Goal: Navigation & Orientation: Find specific page/section

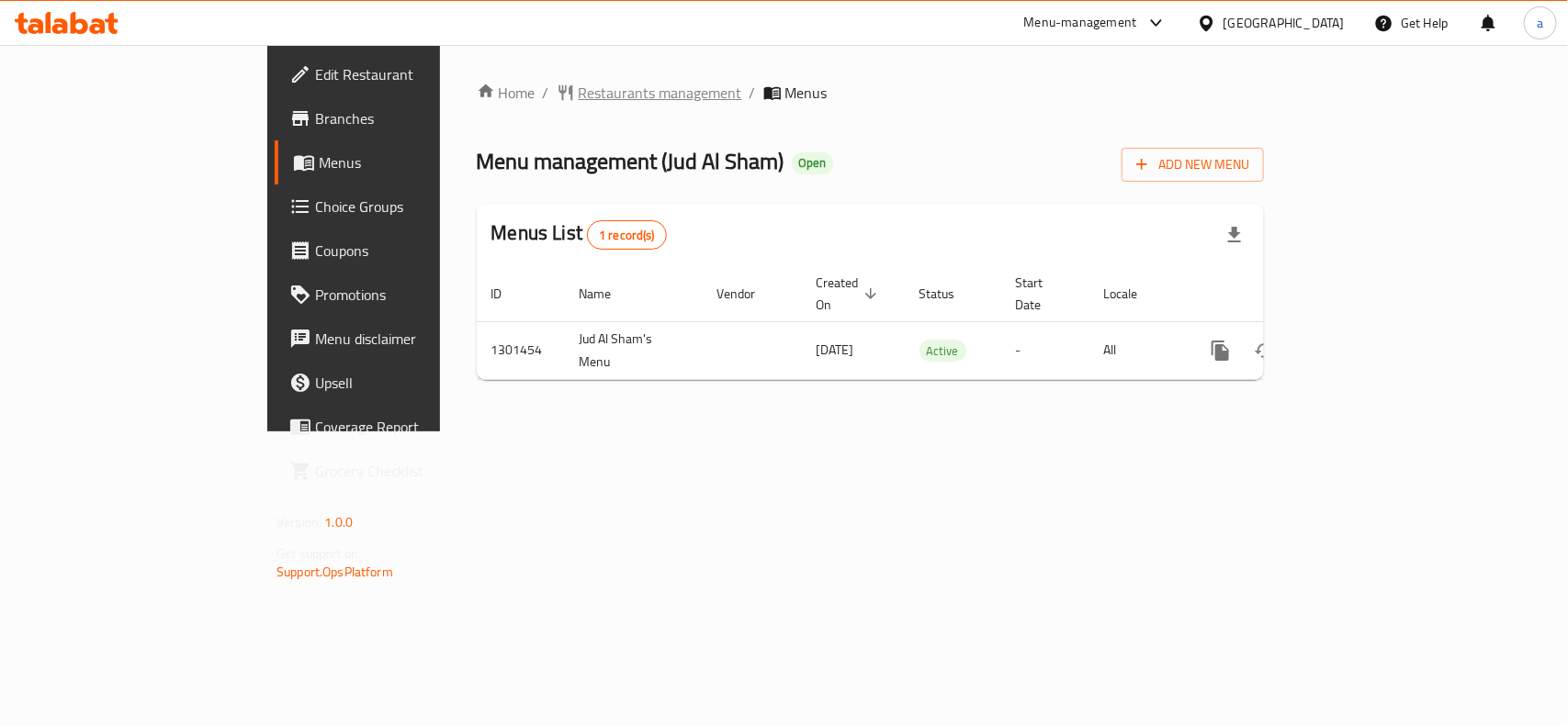
click at [579, 88] on span "Restaurants management" at bounding box center [660, 93] width 163 height 22
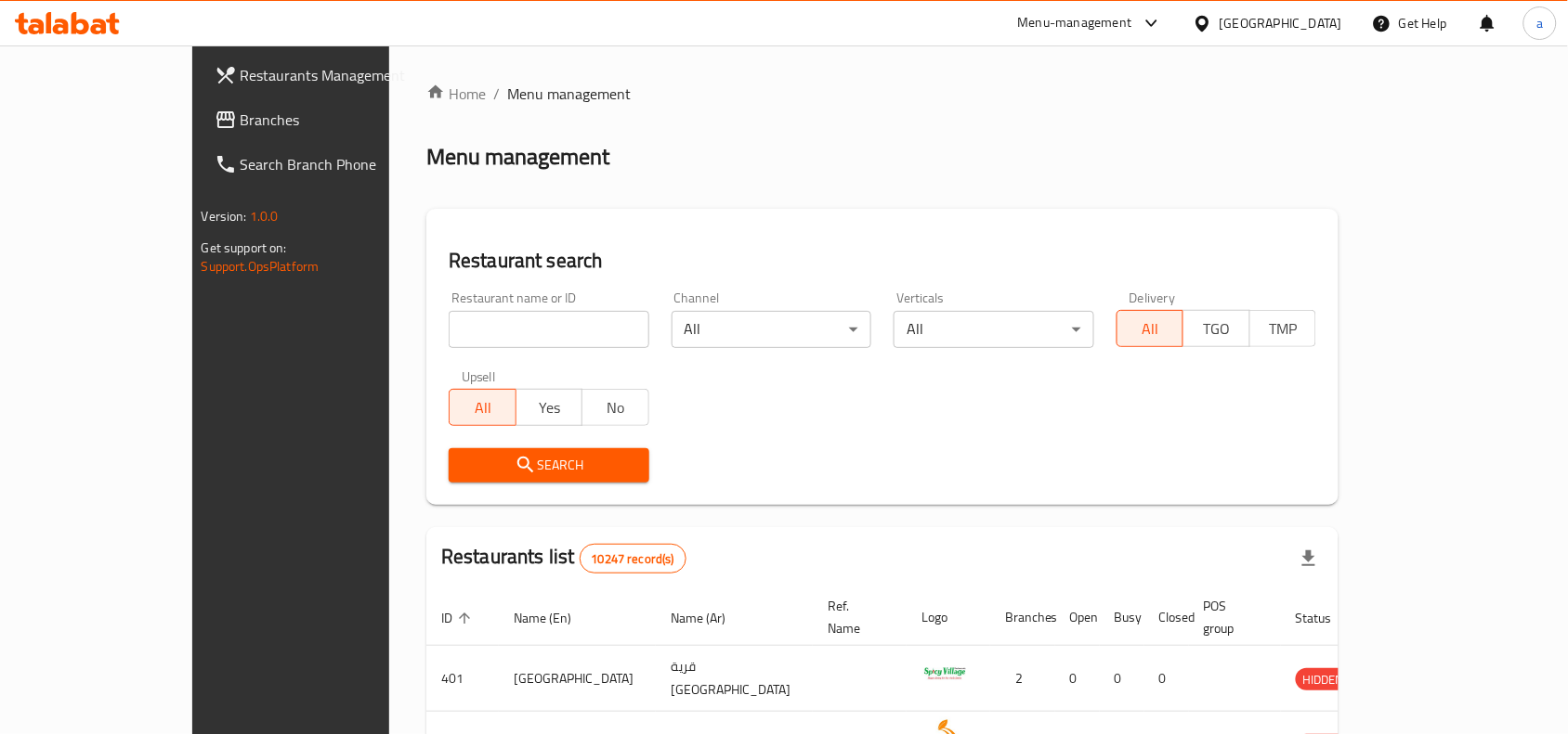
click at [200, 133] on link "Branches" at bounding box center [327, 119] width 255 height 44
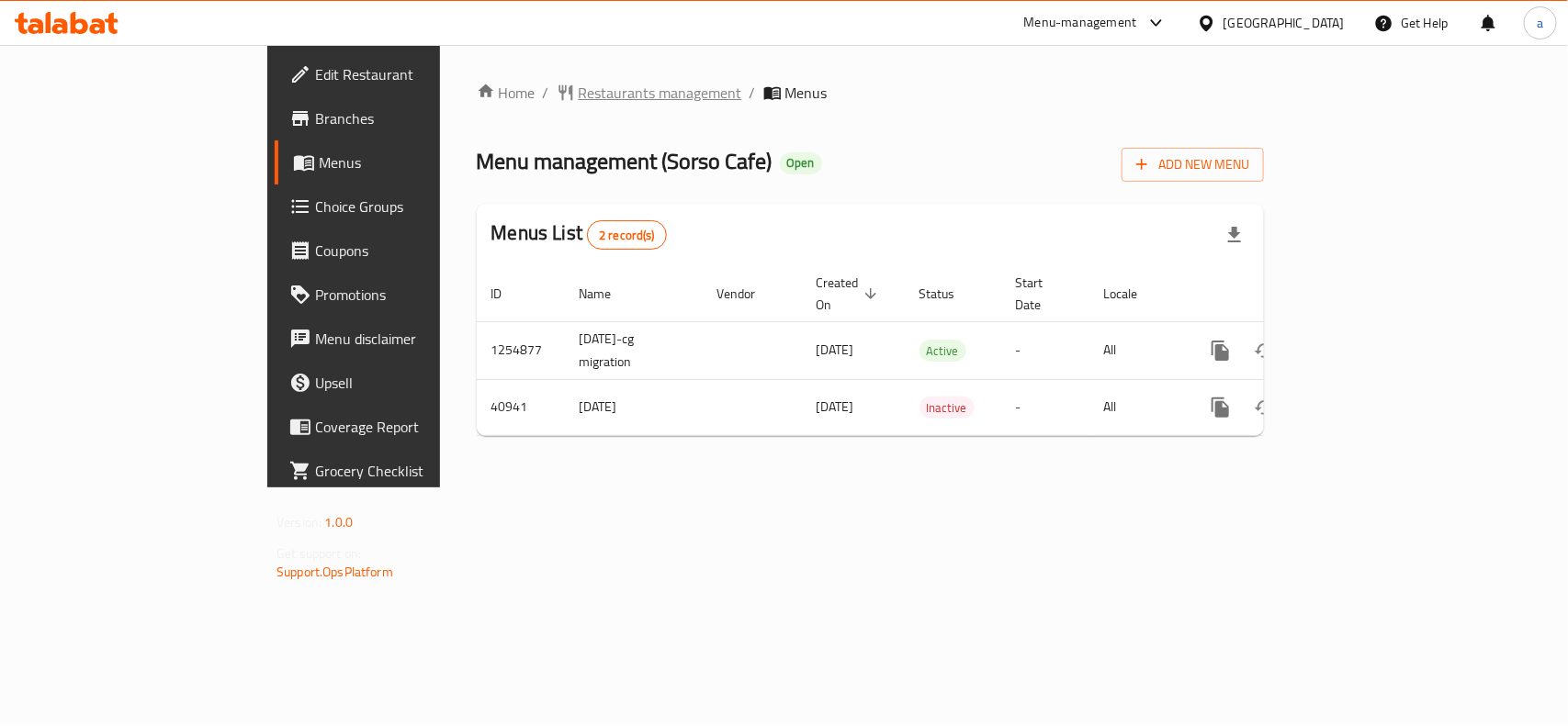
click at [579, 93] on span "Restaurants management" at bounding box center [660, 93] width 163 height 22
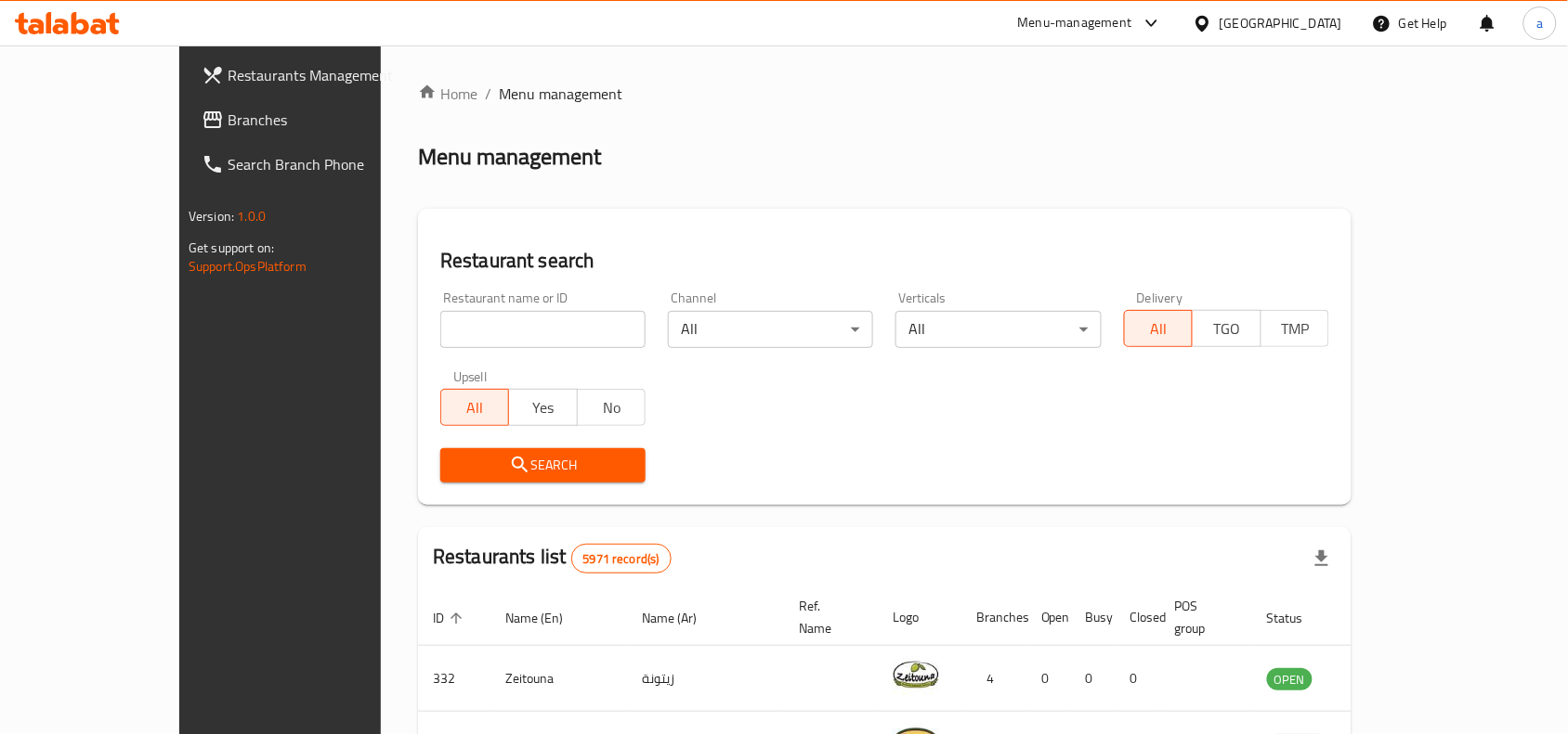
click at [227, 117] on span "Branches" at bounding box center [326, 120] width 199 height 23
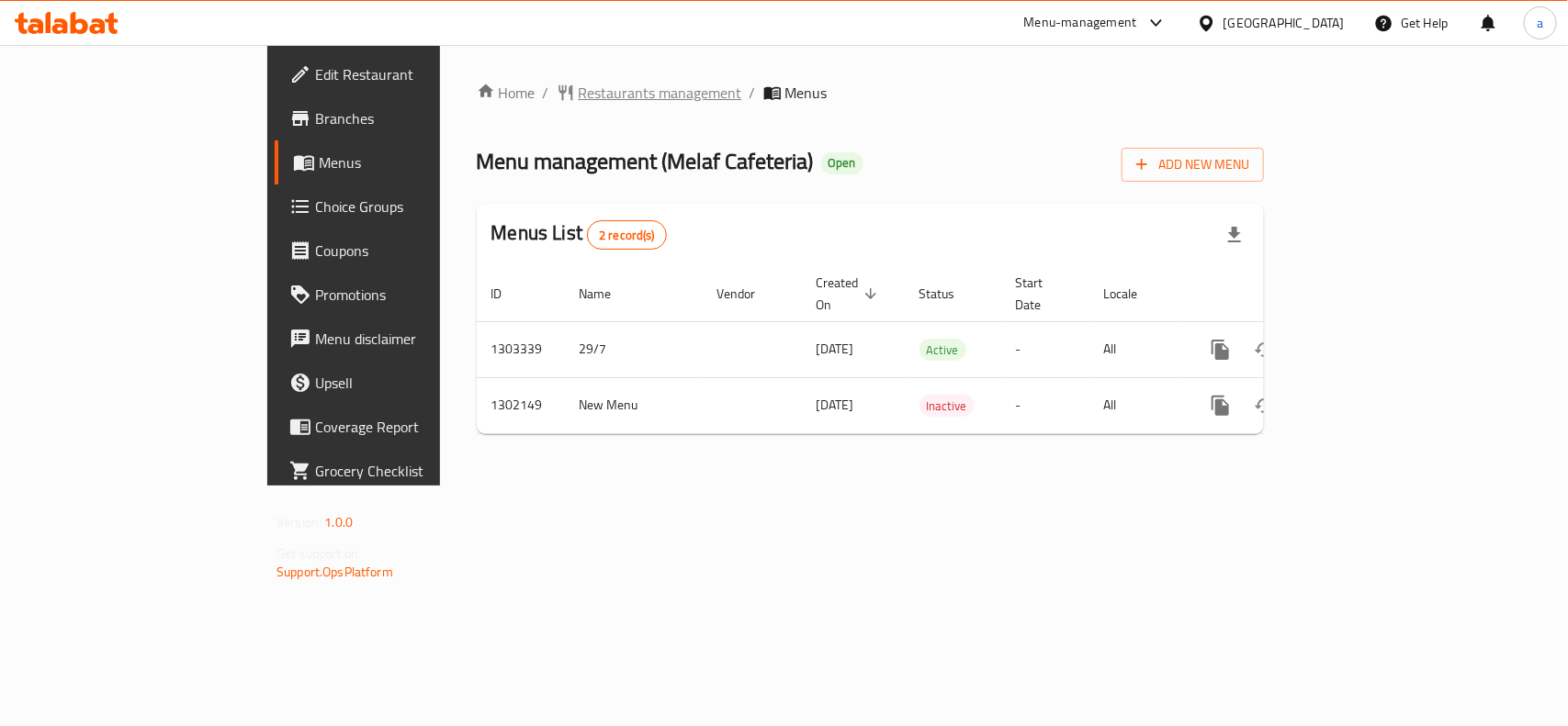
click at [579, 102] on span "Restaurants management" at bounding box center [660, 93] width 163 height 22
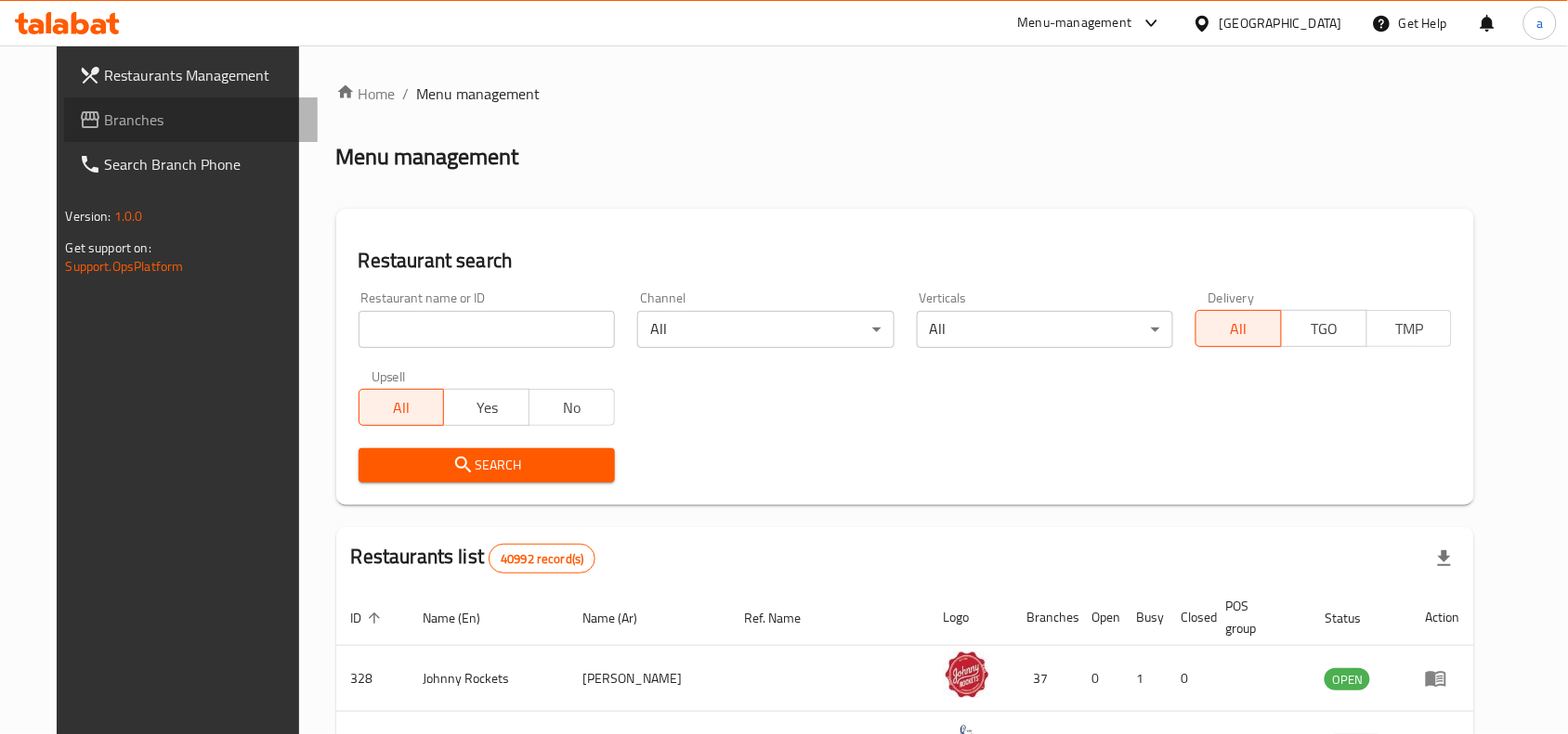
click at [169, 117] on span "Branches" at bounding box center [204, 120] width 199 height 23
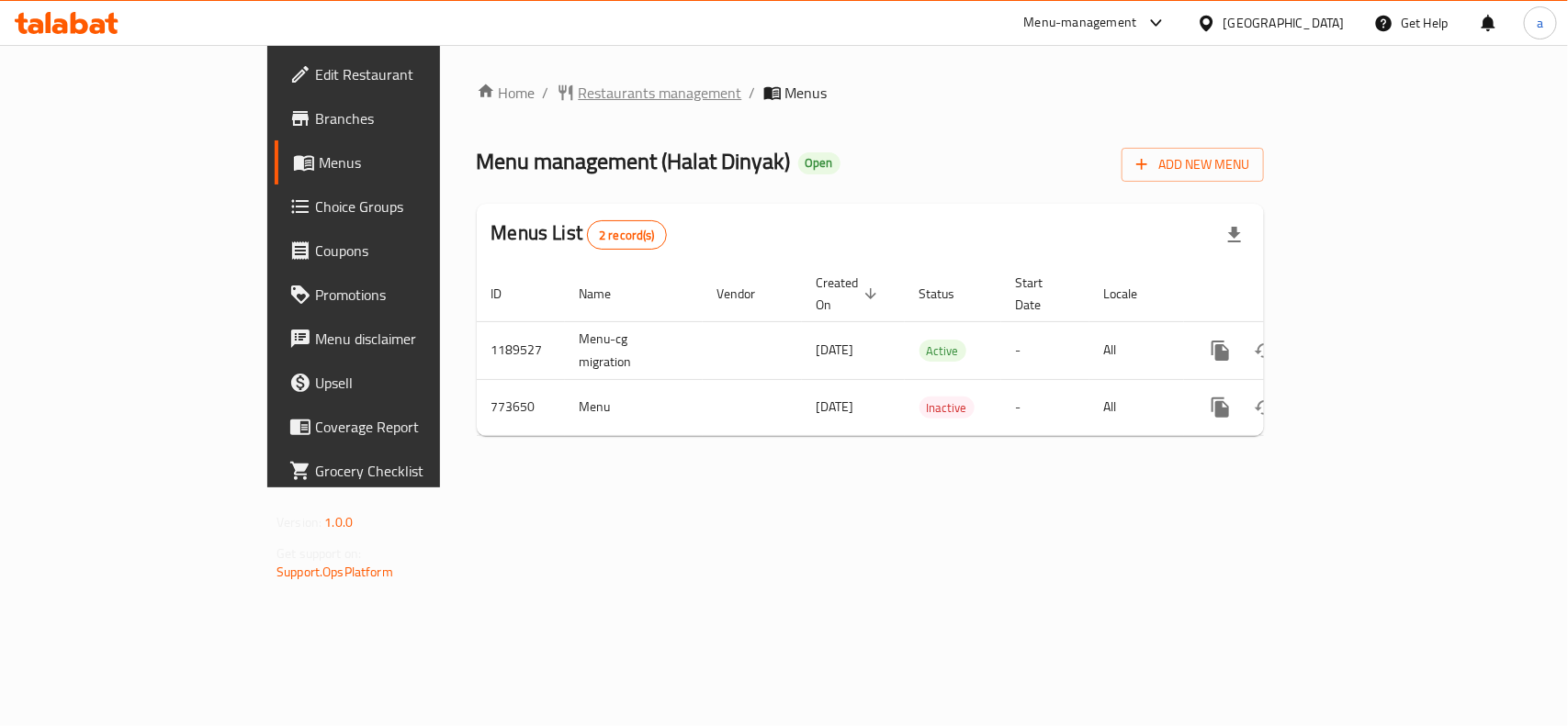
click at [579, 98] on span "Restaurants management" at bounding box center [660, 93] width 163 height 22
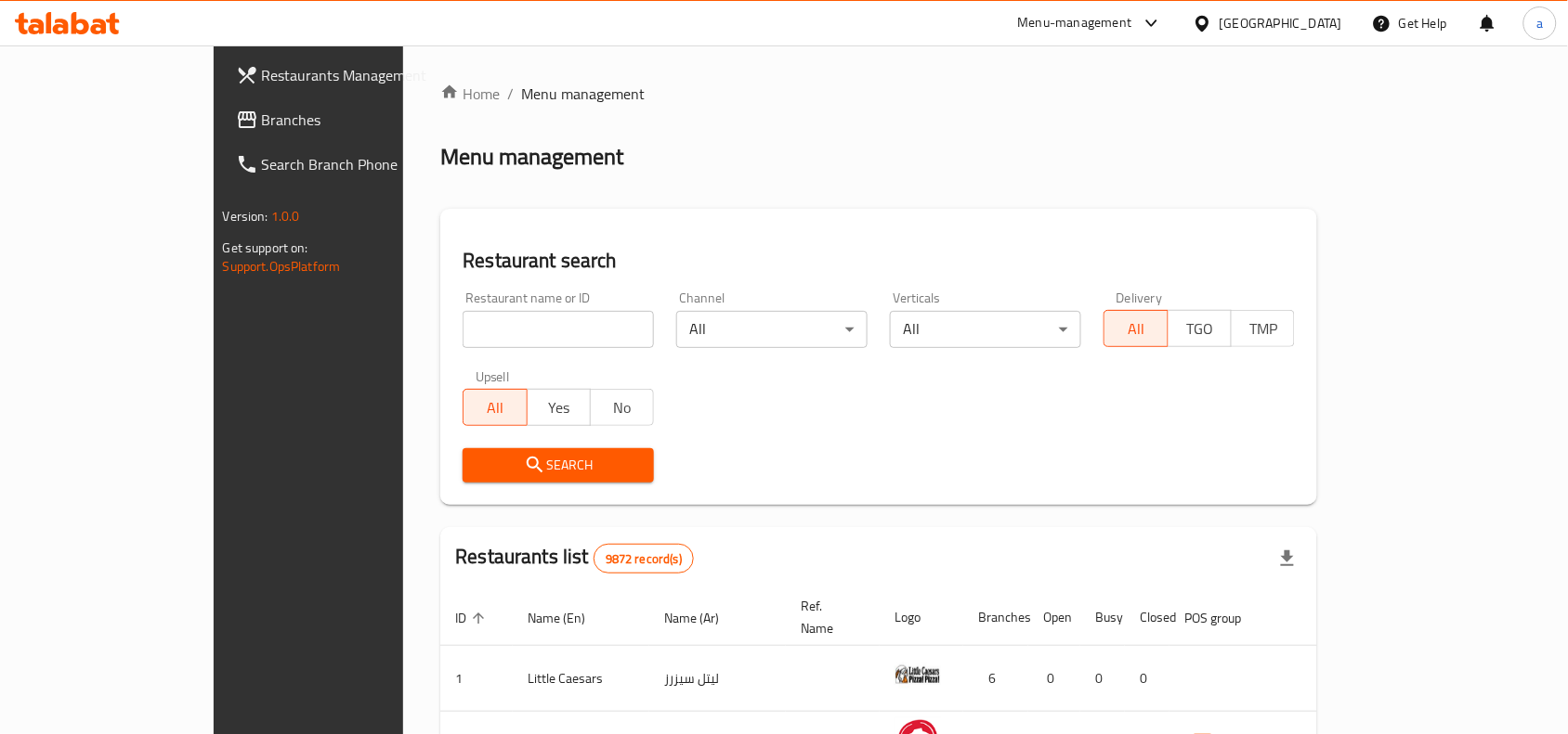
click at [262, 123] on span "Branches" at bounding box center [361, 120] width 199 height 23
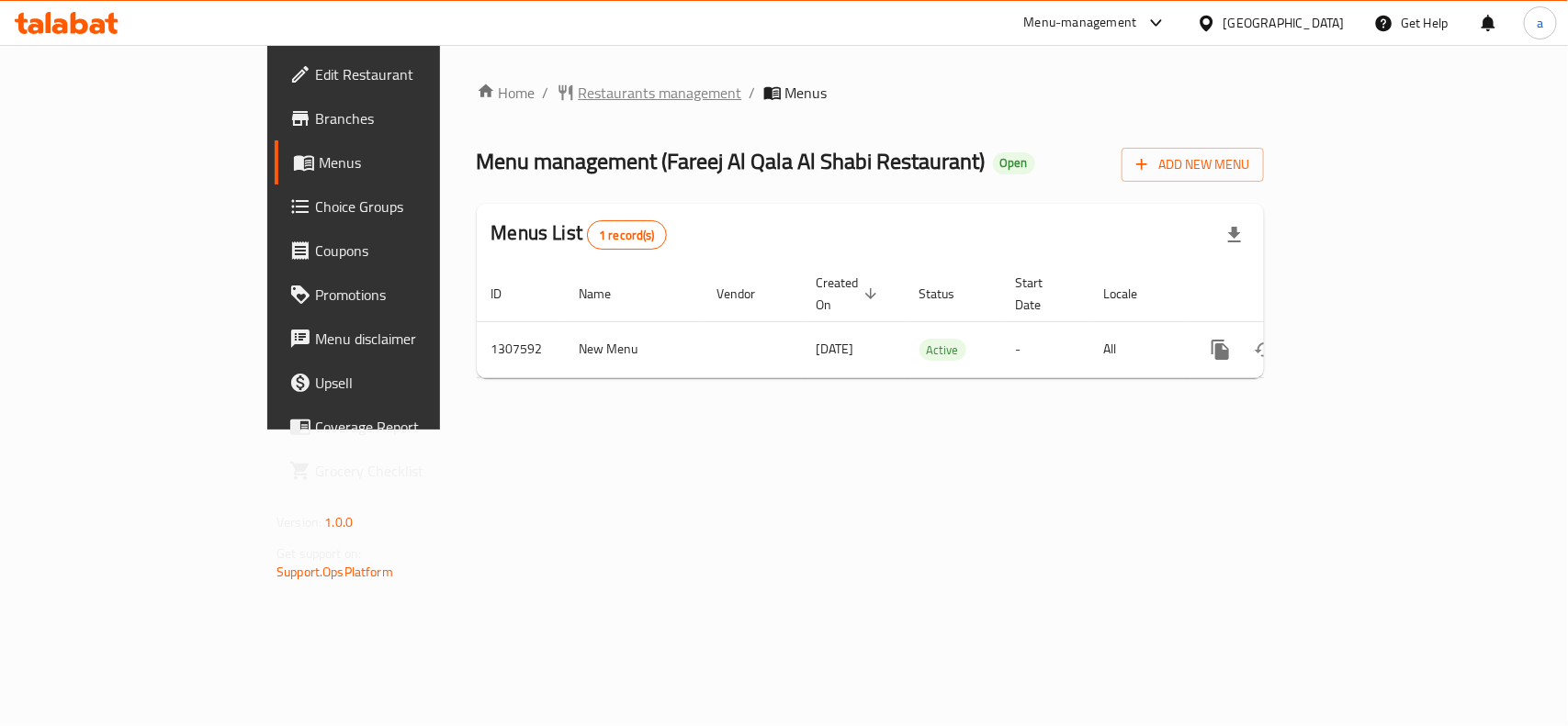
click at [579, 103] on span "Restaurants management" at bounding box center [660, 93] width 163 height 22
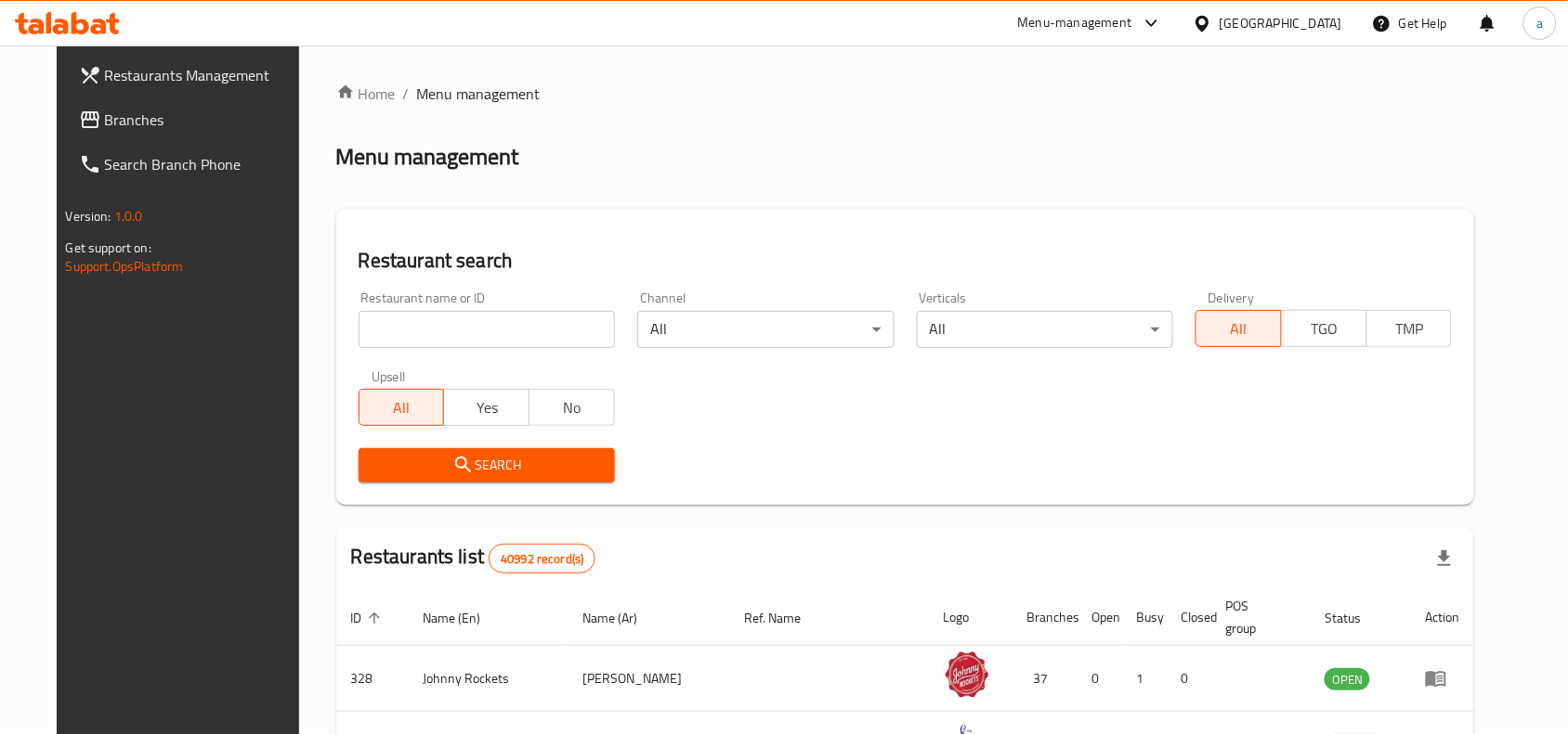
click at [147, 122] on span "Branches" at bounding box center [204, 120] width 199 height 23
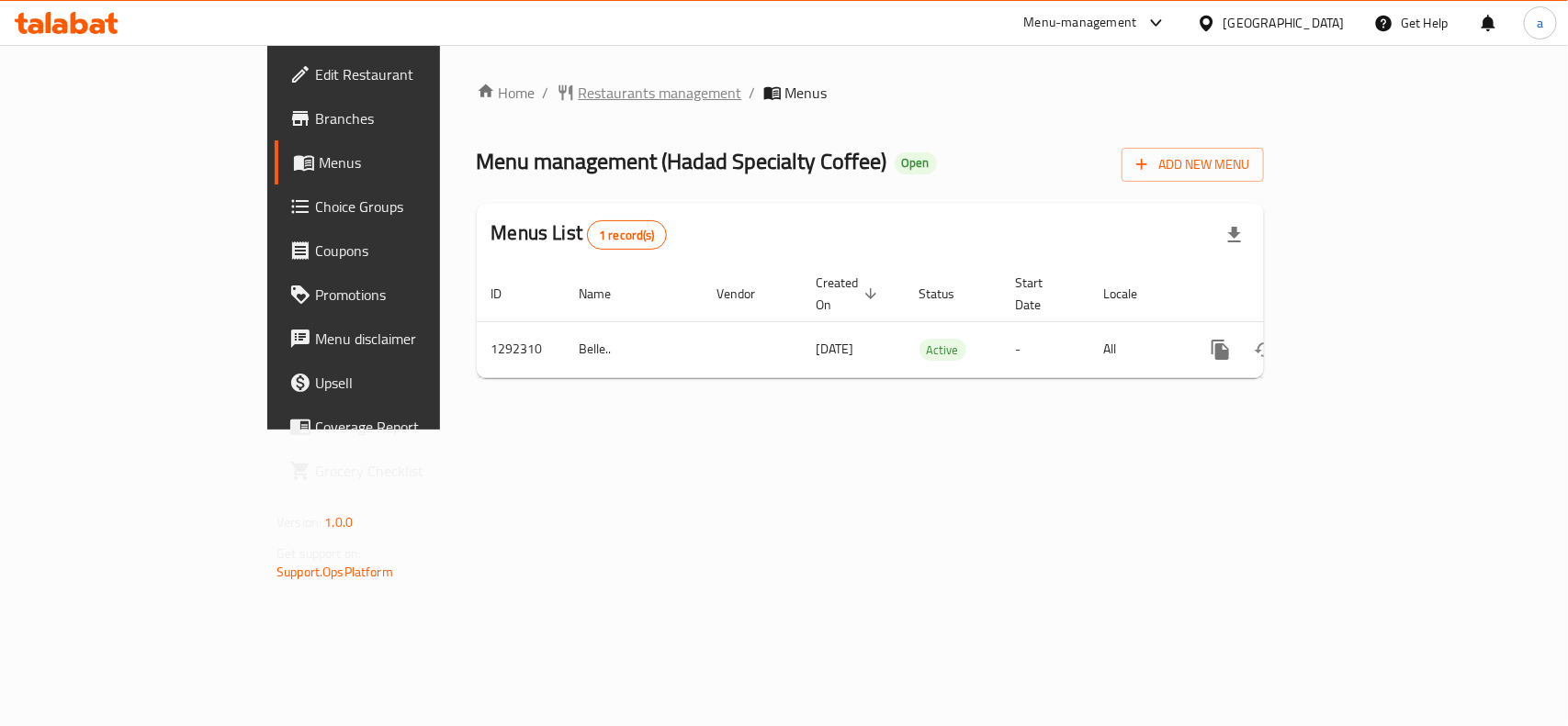
click at [579, 90] on span "Restaurants management" at bounding box center [660, 93] width 163 height 22
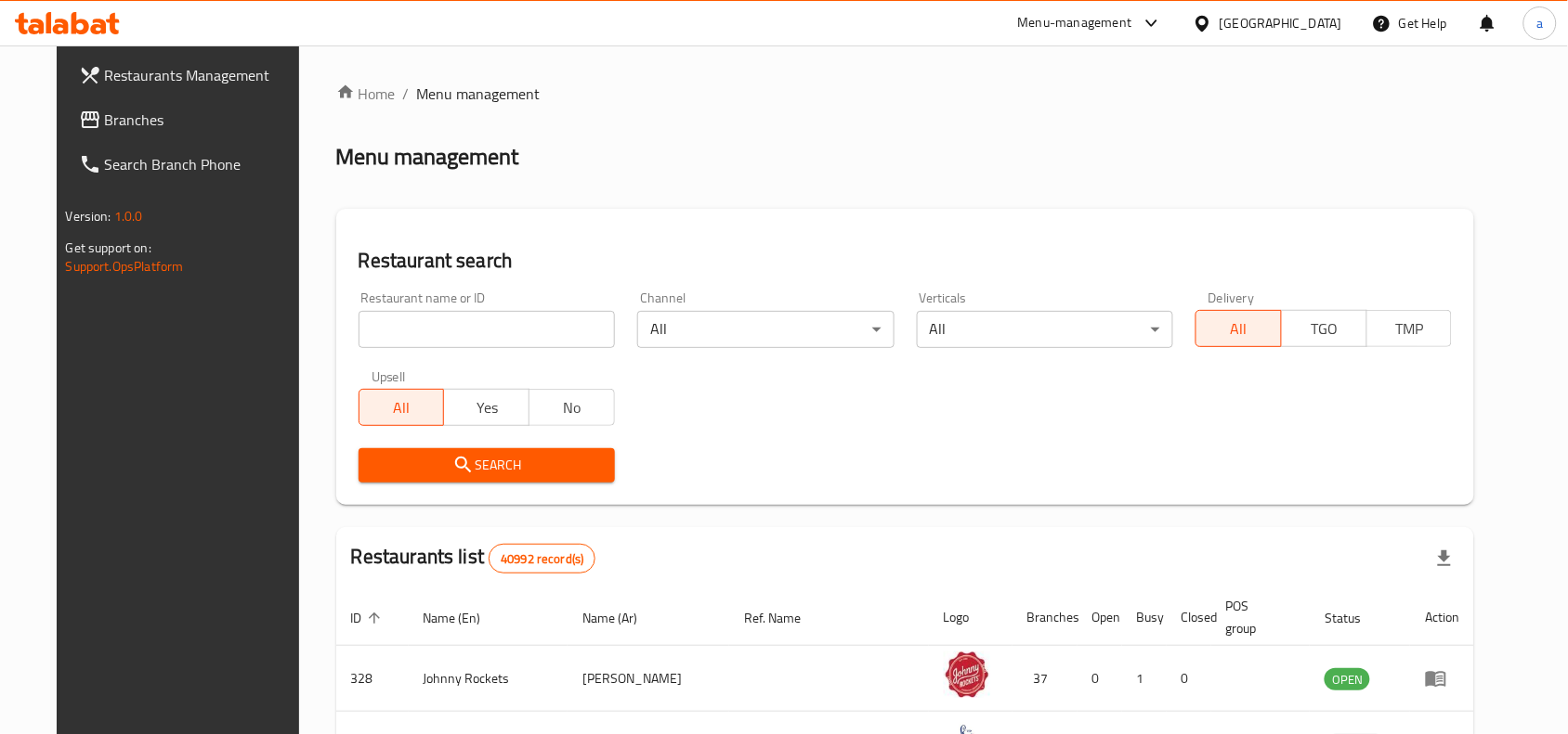
click at [105, 122] on span "Branches" at bounding box center [204, 120] width 199 height 23
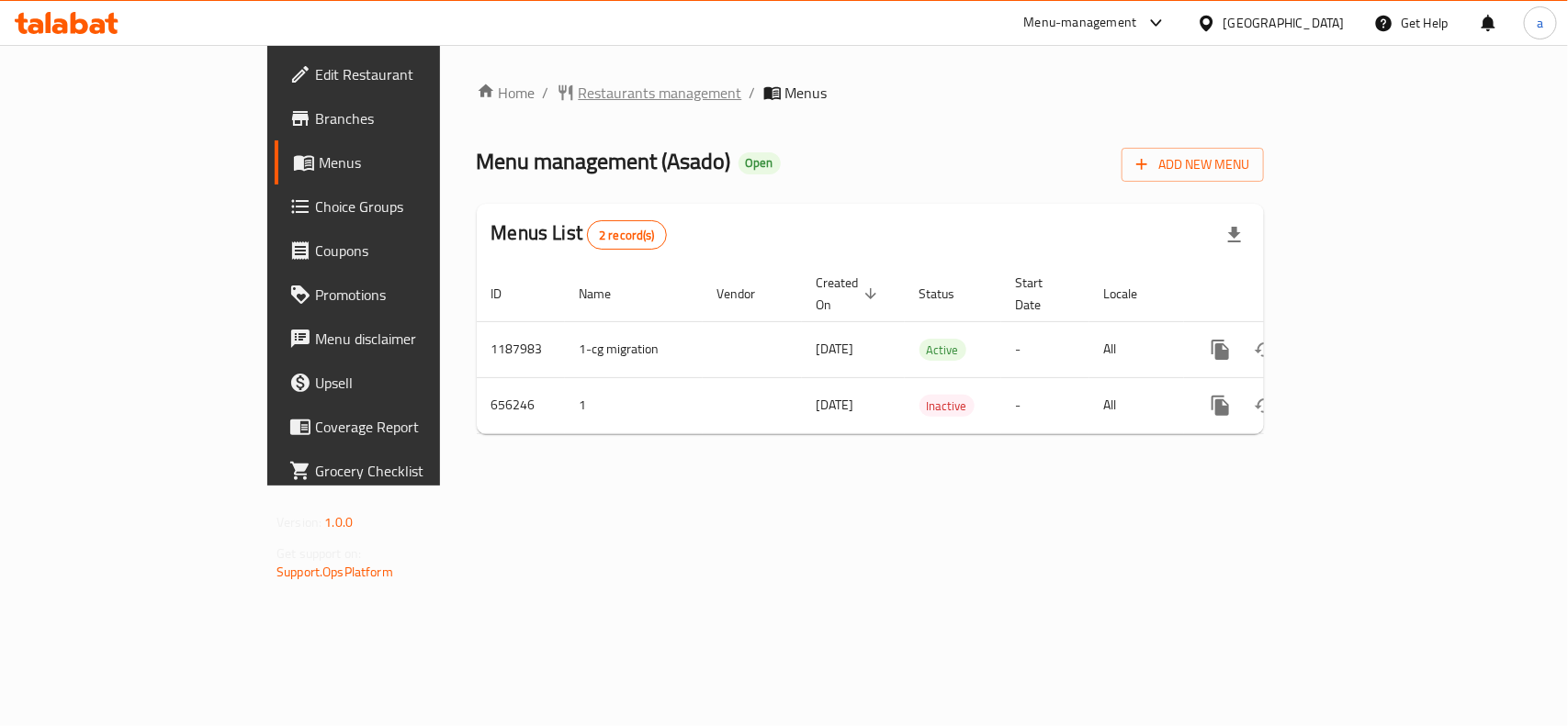
drag, startPoint x: 461, startPoint y: 75, endPoint x: 470, endPoint y: 94, distance: 21.0
click at [461, 76] on div "Home / Restaurants management / Menus Menu management ( Asado ) Open Add New Me…" at bounding box center [870, 265] width 860 height 441
click at [579, 94] on span "Restaurants management" at bounding box center [660, 93] width 163 height 22
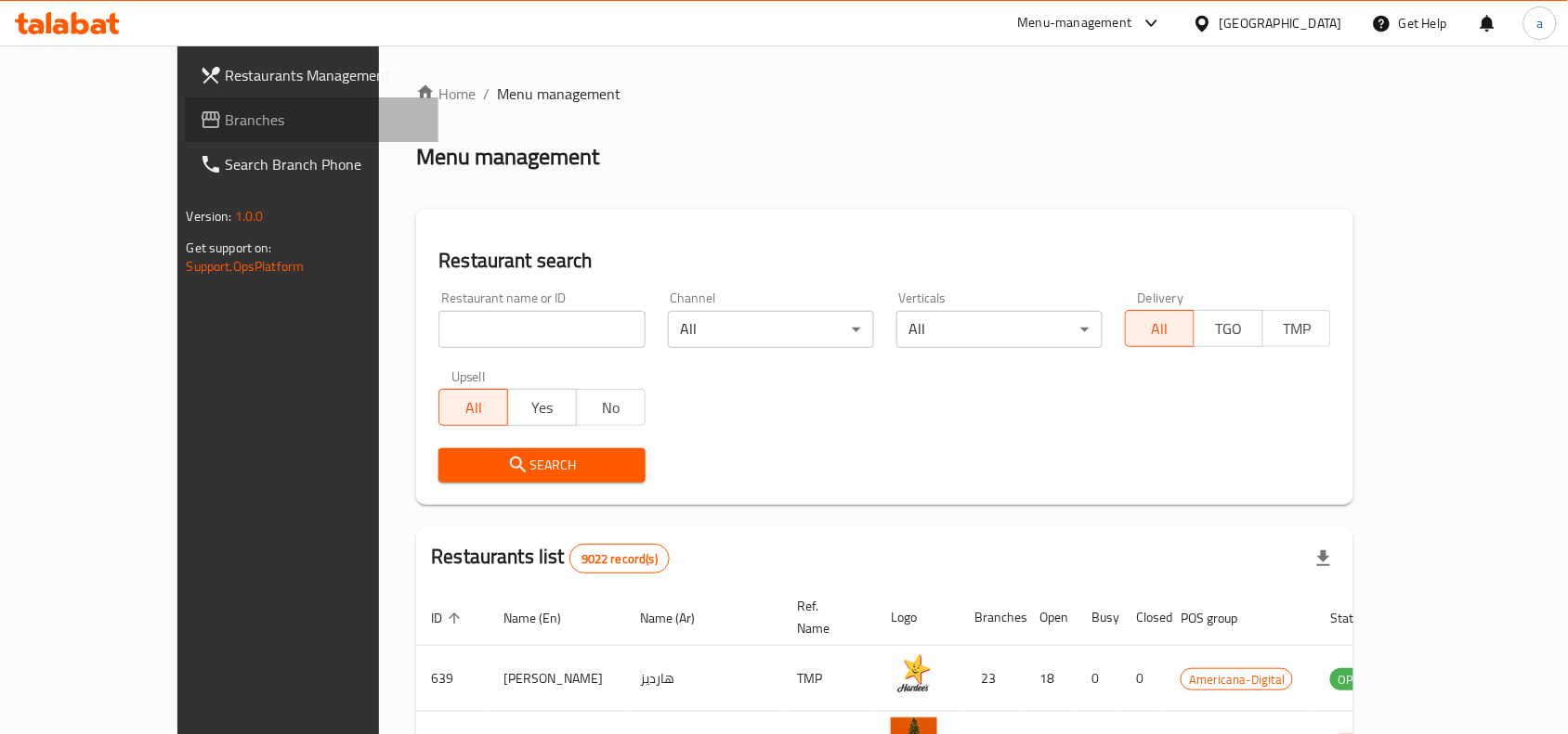
click at [225, 116] on span "Branches" at bounding box center [324, 120] width 199 height 23
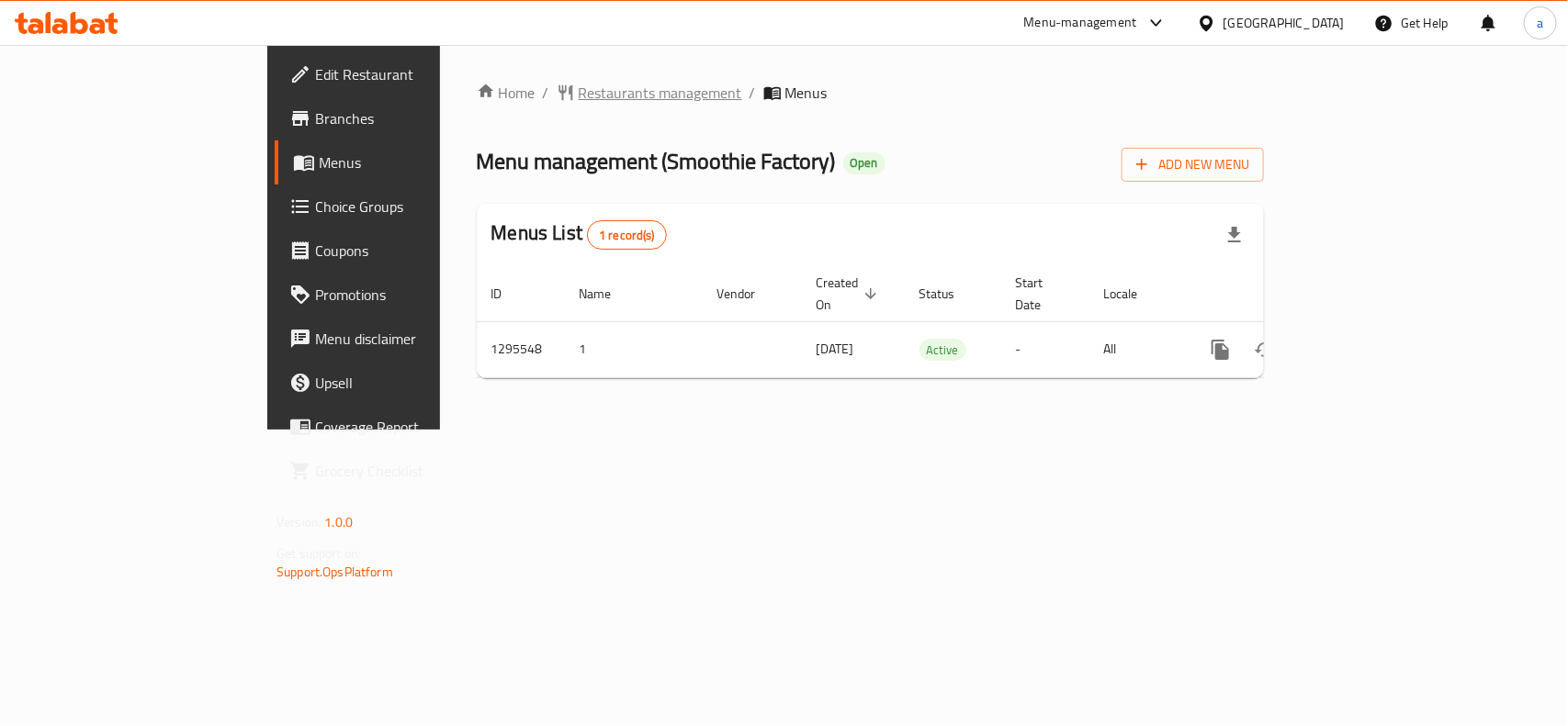
click at [579, 94] on span "Restaurants management" at bounding box center [660, 93] width 163 height 22
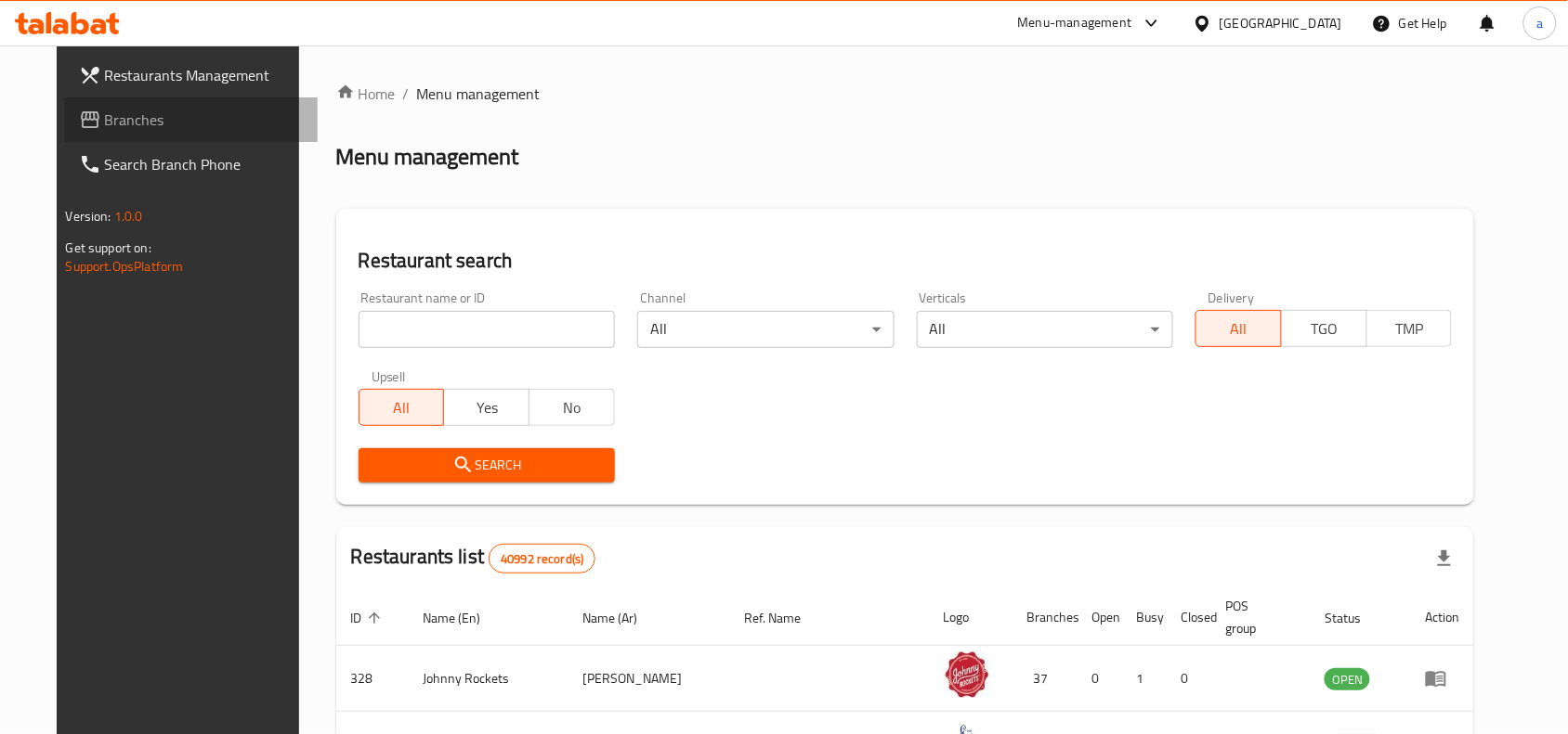
click at [105, 125] on span "Branches" at bounding box center [204, 120] width 199 height 23
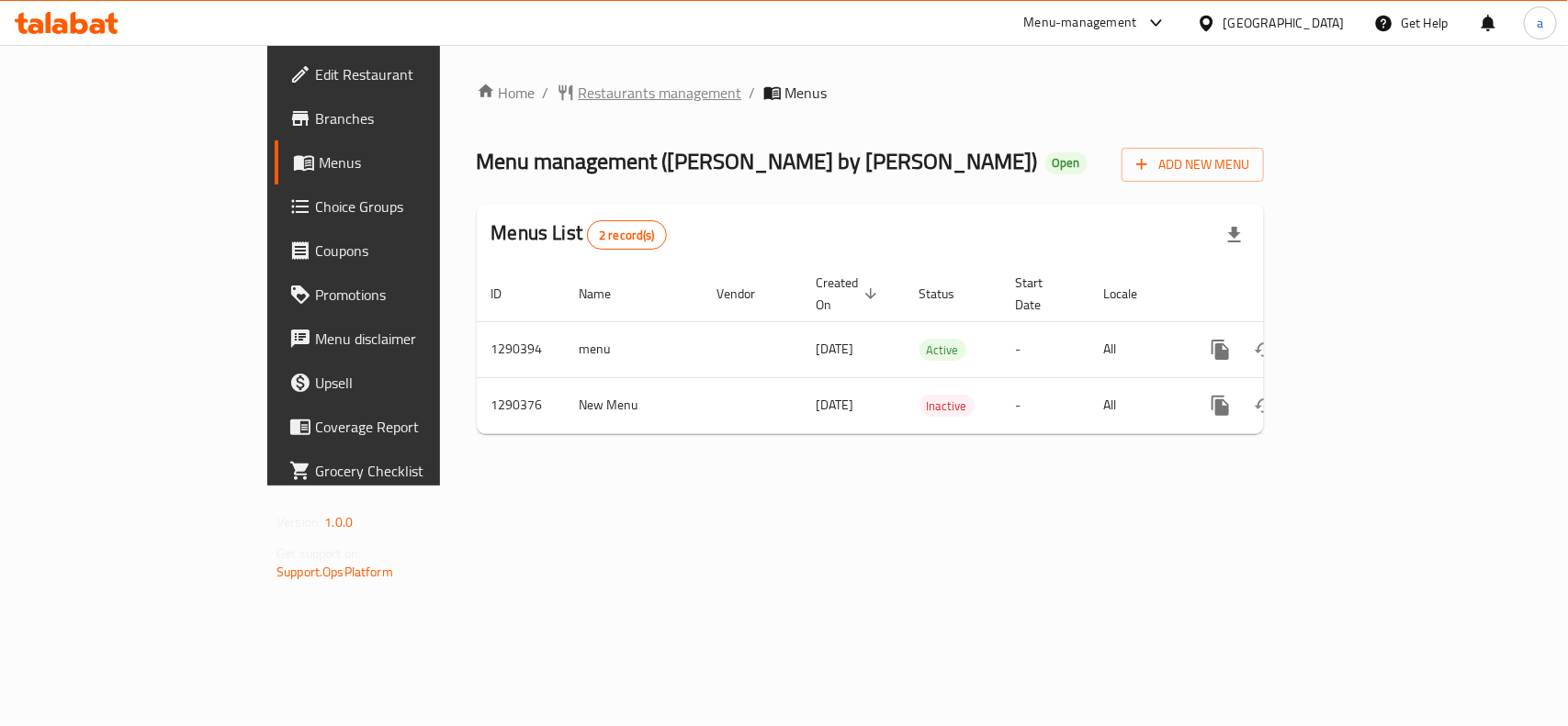
click at [579, 86] on span "Restaurants management" at bounding box center [660, 93] width 163 height 22
